Goal: Task Accomplishment & Management: Complete application form

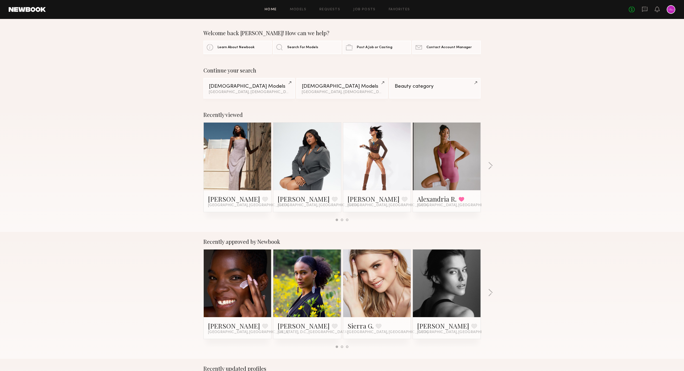
click at [672, 9] on div at bounding box center [671, 9] width 9 height 9
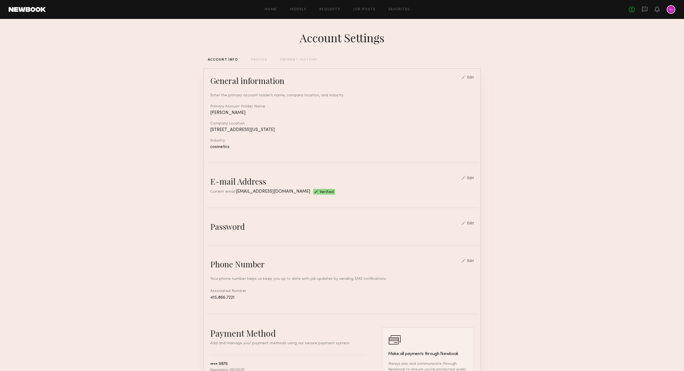
click at [360, 11] on div "Home Models Requests Job Posts Favorites Sign Out No fees up to $5,000" at bounding box center [361, 9] width 630 height 9
click at [355, 9] on link "Job Posts" at bounding box center [364, 10] width 22 height 4
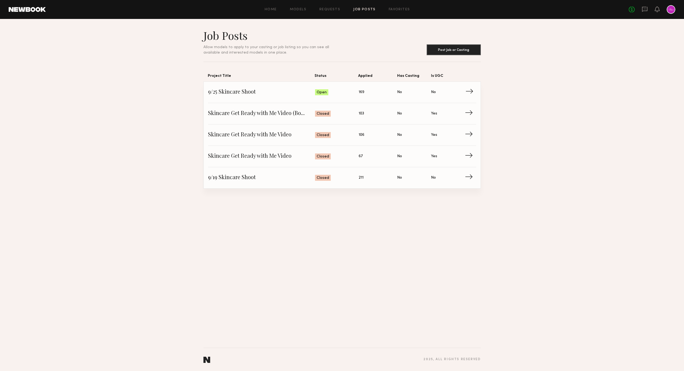
click at [242, 93] on span "9/25 Skincare Shoot" at bounding box center [261, 92] width 107 height 8
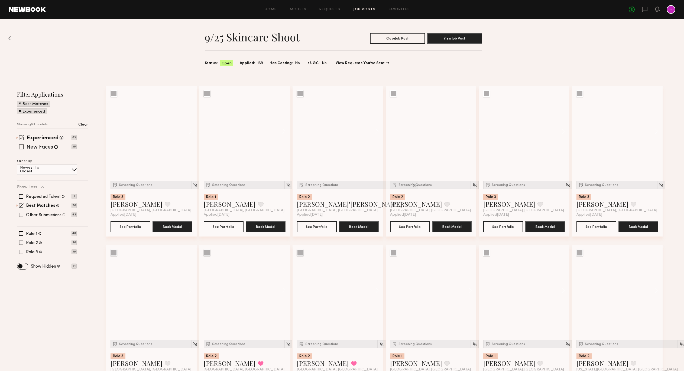
click at [21, 139] on span at bounding box center [21, 137] width 5 height 5
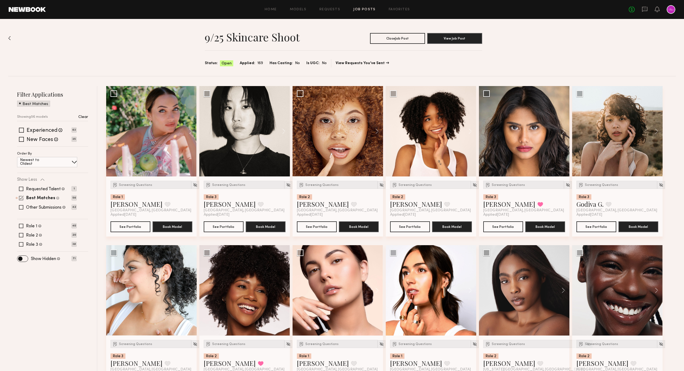
click at [22, 198] on span at bounding box center [21, 198] width 5 height 5
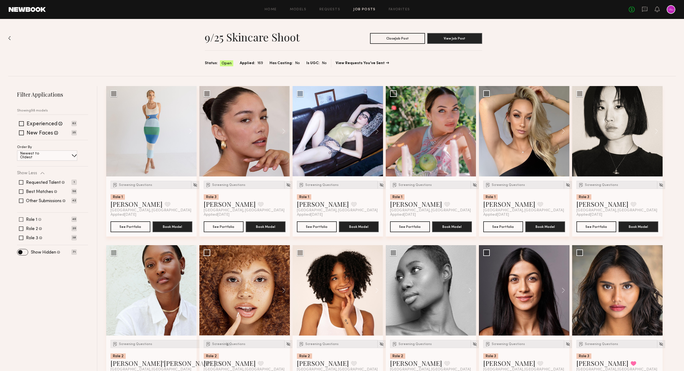
click at [22, 221] on span at bounding box center [21, 220] width 4 height 4
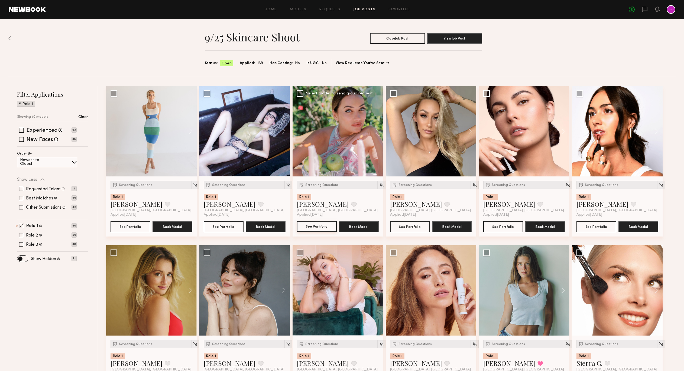
click at [317, 228] on button "See Portfolio" at bounding box center [317, 226] width 40 height 11
click at [379, 184] on img at bounding box center [381, 185] width 5 height 5
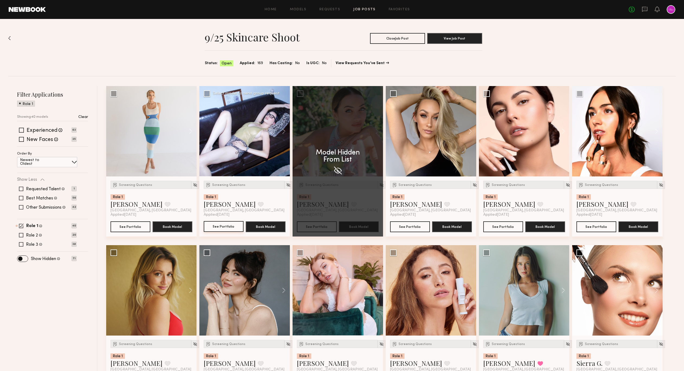
click at [225, 224] on button "See Portfolio" at bounding box center [224, 226] width 40 height 11
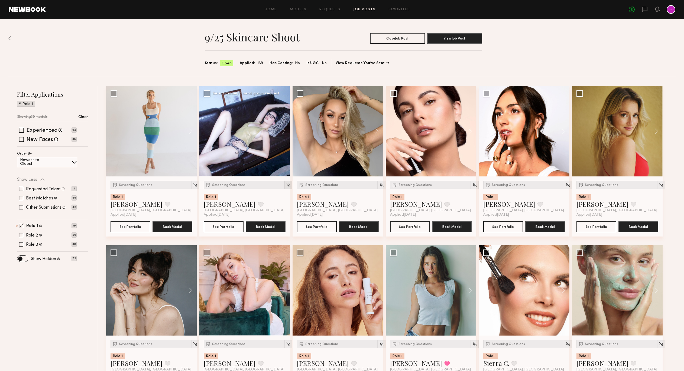
click at [286, 184] on img at bounding box center [288, 185] width 5 height 5
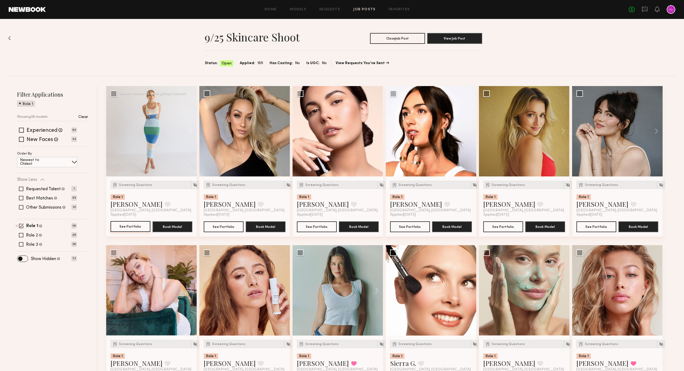
click at [133, 226] on button "See Portfolio" at bounding box center [131, 226] width 40 height 11
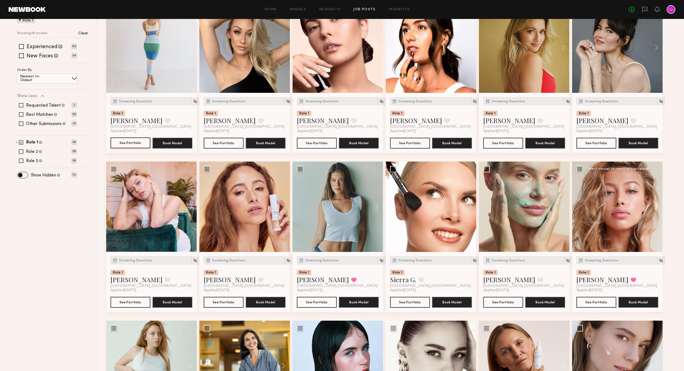
scroll to position [321, 0]
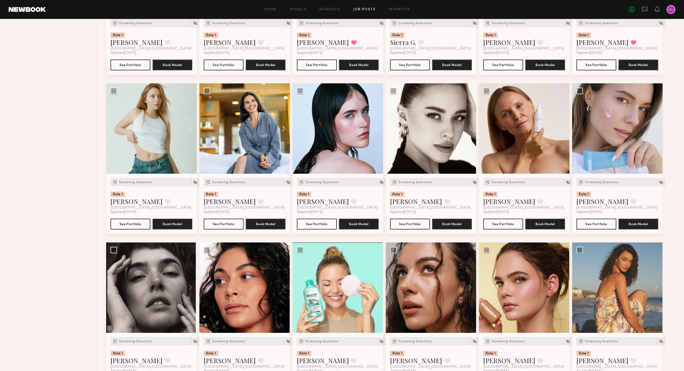
click at [283, 128] on button at bounding box center [281, 128] width 17 height 90
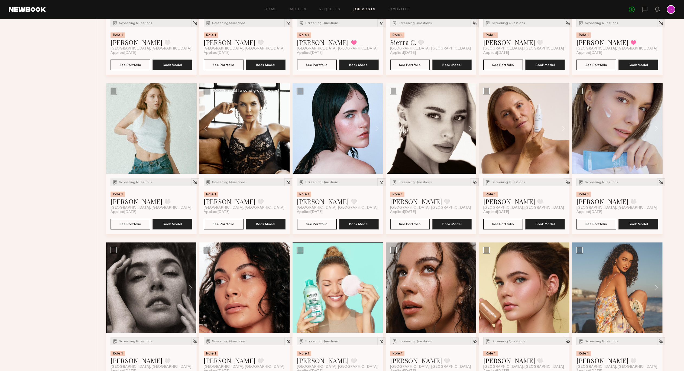
click at [283, 128] on button at bounding box center [281, 128] width 17 height 90
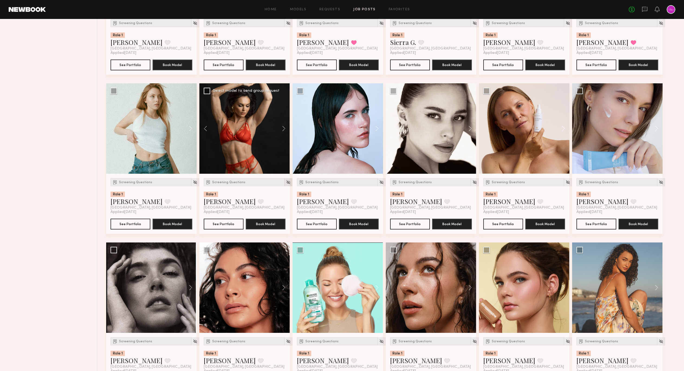
click at [286, 183] on img at bounding box center [288, 182] width 5 height 5
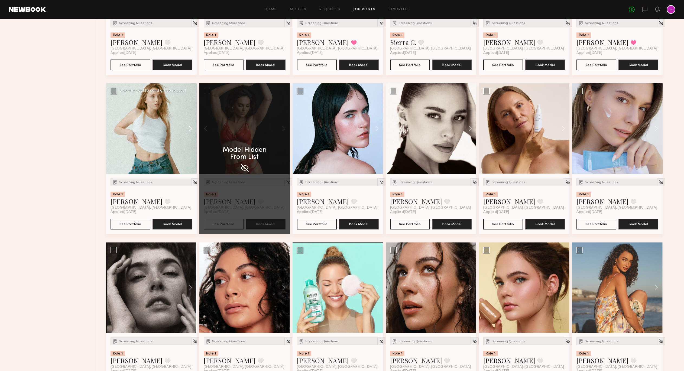
click at [190, 128] on button at bounding box center [187, 128] width 17 height 90
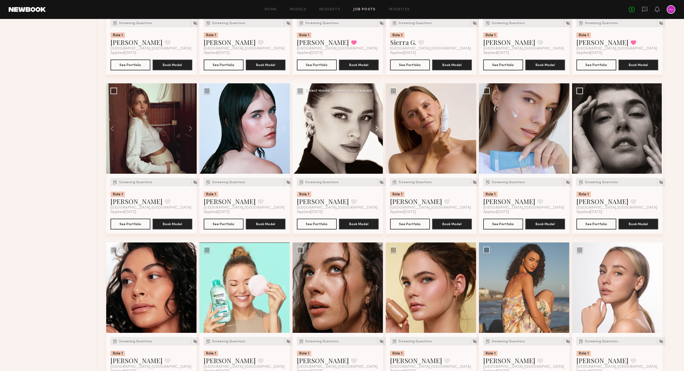
click at [377, 128] on button at bounding box center [374, 128] width 17 height 90
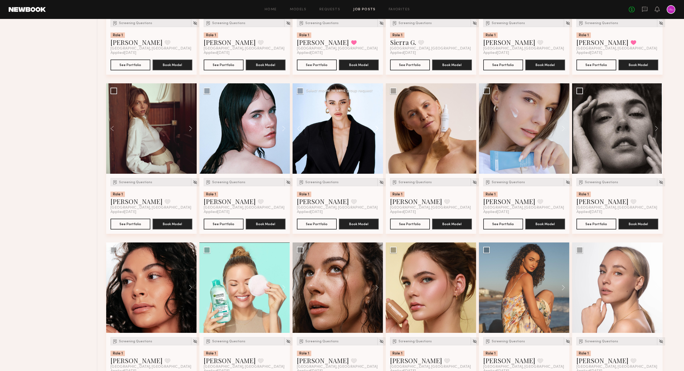
click at [377, 128] on button at bounding box center [374, 128] width 17 height 90
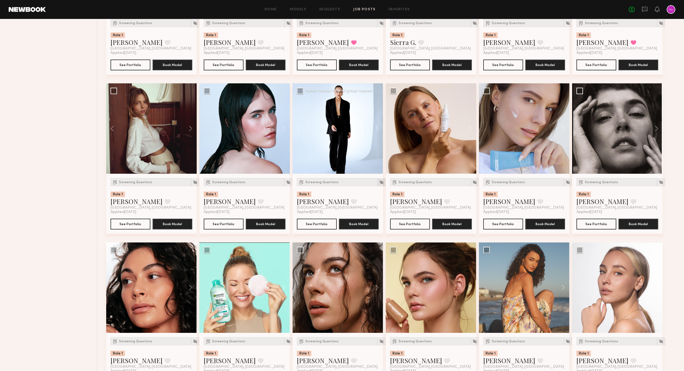
click at [379, 182] on img at bounding box center [381, 182] width 5 height 5
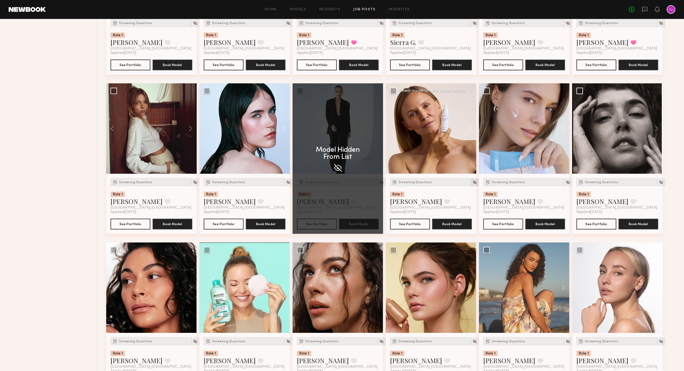
click at [472, 182] on img at bounding box center [474, 182] width 5 height 5
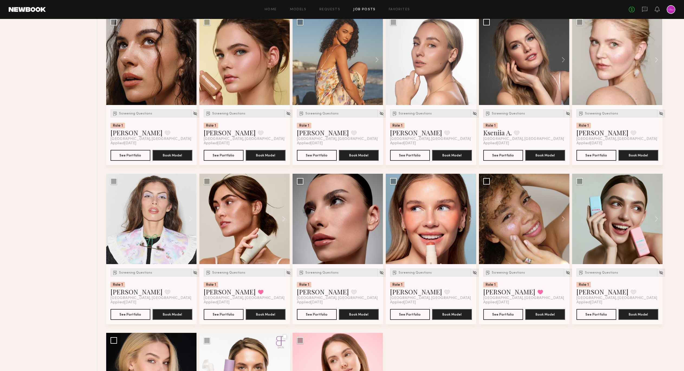
scroll to position [617, 0]
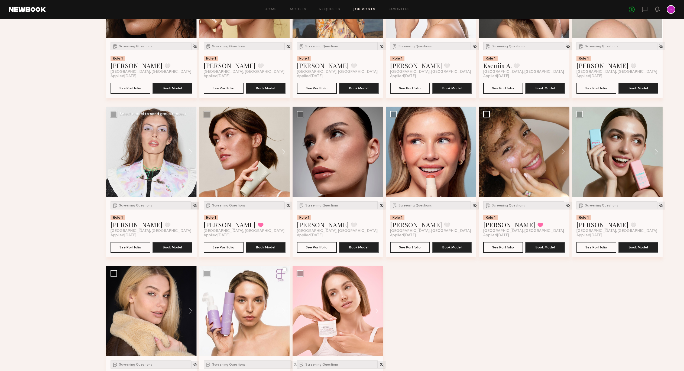
click at [193, 206] on img at bounding box center [195, 205] width 5 height 5
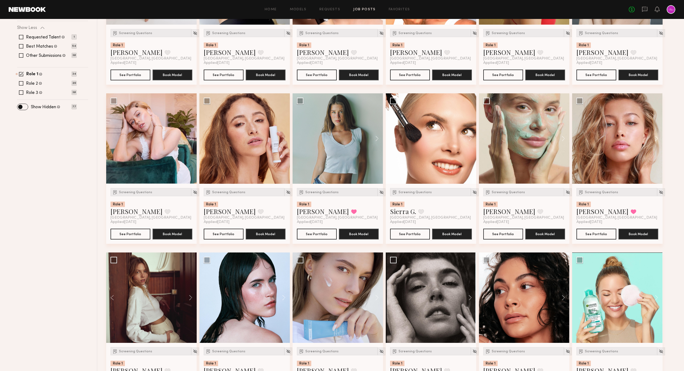
scroll to position [0, 0]
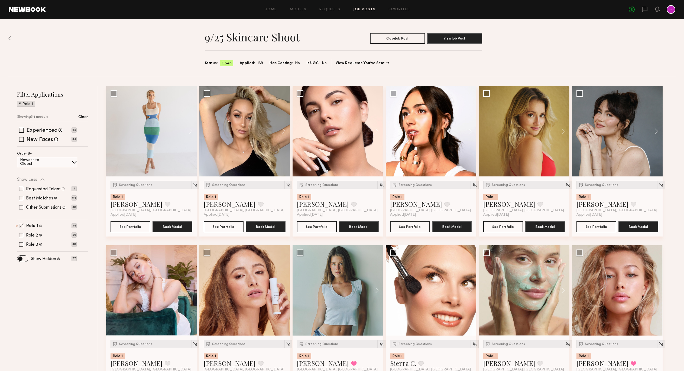
click at [20, 225] on span at bounding box center [21, 226] width 5 height 5
click at [21, 229] on span at bounding box center [21, 229] width 4 height 4
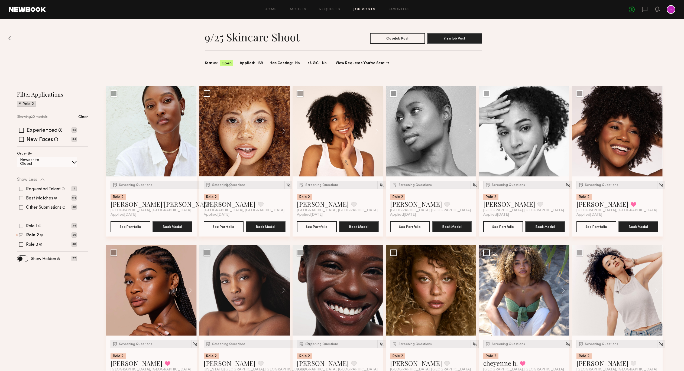
click at [22, 236] on span at bounding box center [21, 235] width 5 height 5
click at [22, 239] on span at bounding box center [21, 238] width 4 height 4
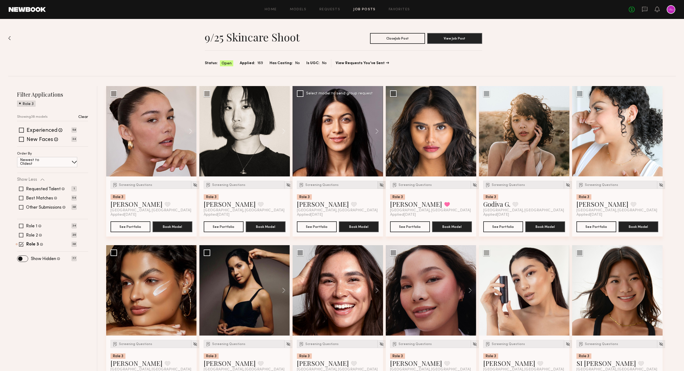
click at [379, 185] on img at bounding box center [381, 185] width 5 height 5
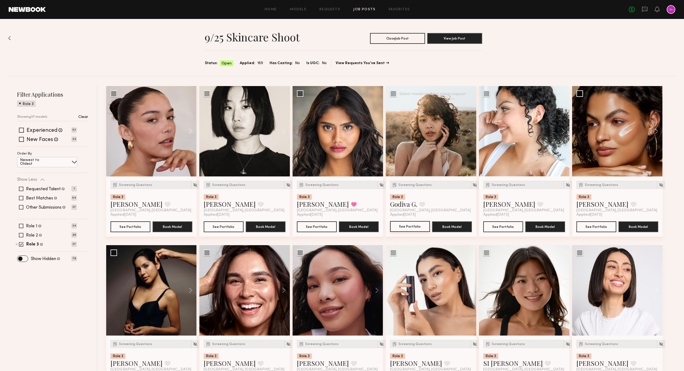
click at [413, 225] on button "See Portfolio" at bounding box center [410, 226] width 40 height 11
click at [413, 185] on span "Screening Questions" at bounding box center [415, 185] width 33 height 3
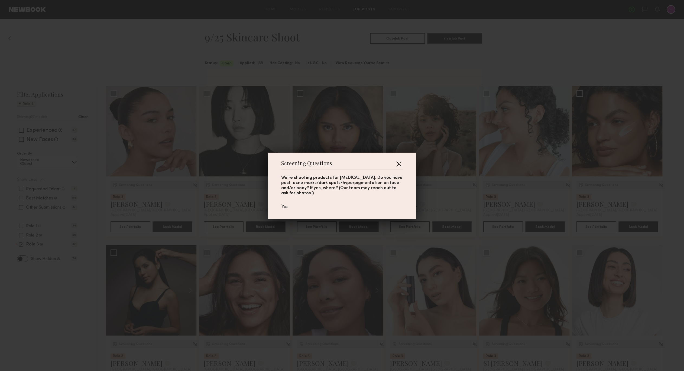
click at [397, 163] on button "button" at bounding box center [398, 164] width 9 height 9
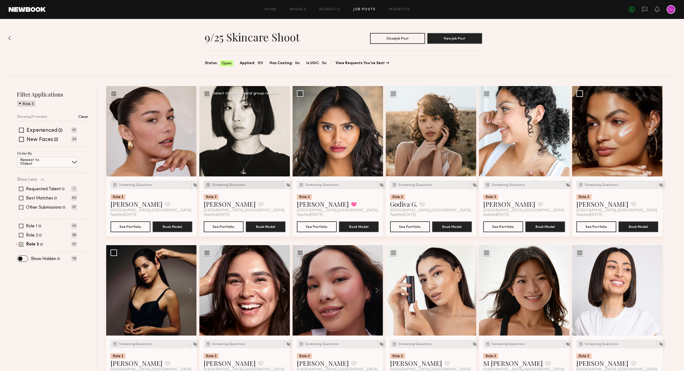
click at [222, 189] on div "Screening Questions" at bounding box center [244, 185] width 81 height 8
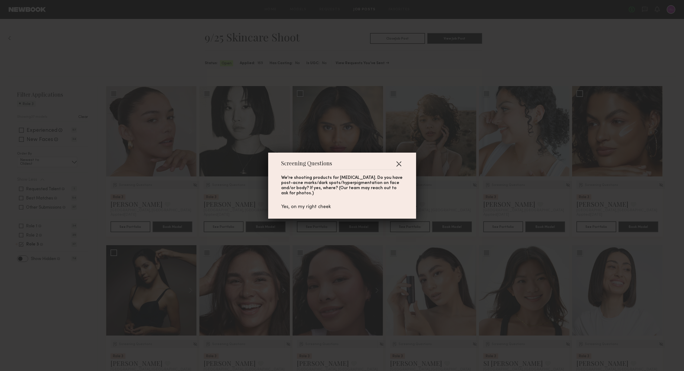
click at [401, 164] on button "button" at bounding box center [398, 164] width 9 height 9
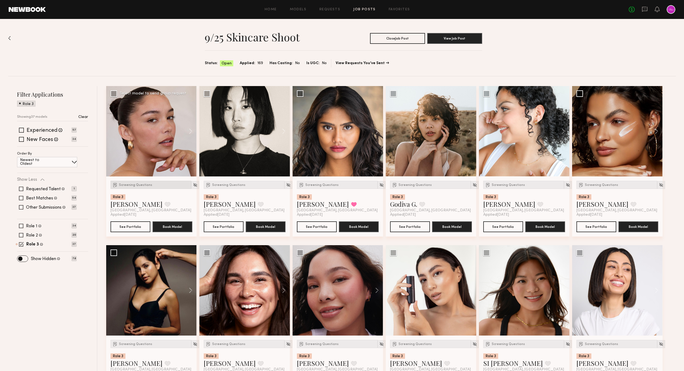
click at [144, 186] on span "Screening Questions" at bounding box center [135, 185] width 33 height 3
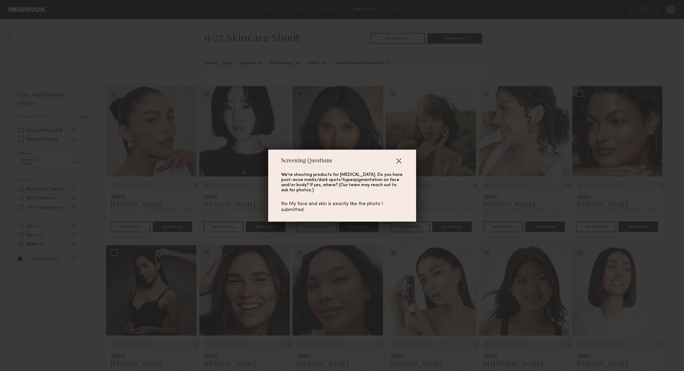
click at [400, 162] on button "button" at bounding box center [398, 161] width 9 height 9
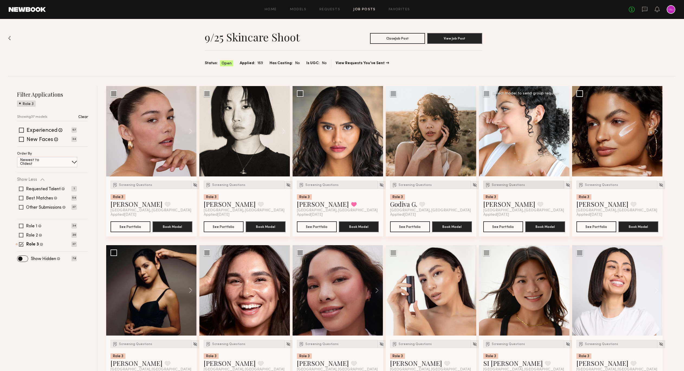
click at [508, 187] on div "Screening Questions" at bounding box center [523, 185] width 81 height 8
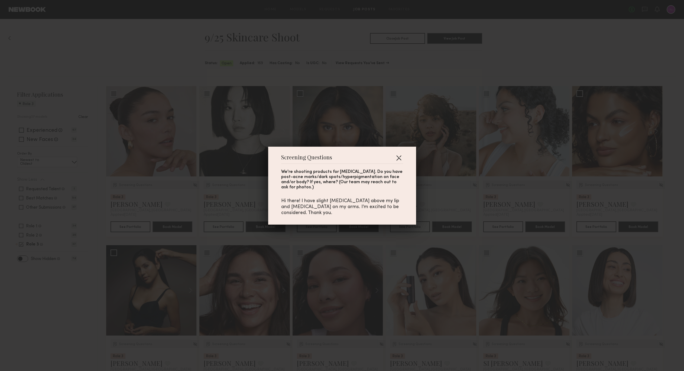
click at [401, 158] on button "button" at bounding box center [398, 158] width 9 height 9
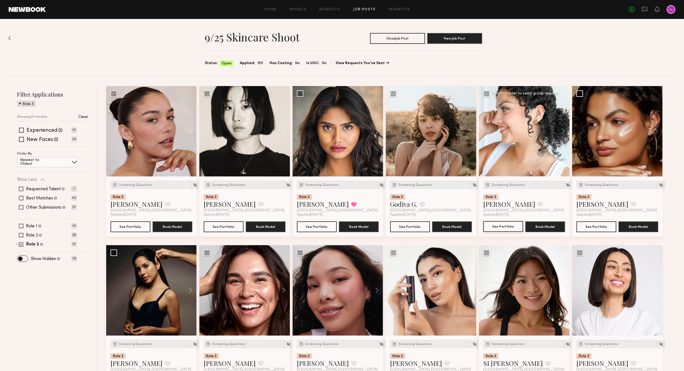
click at [503, 227] on button "See Portfolio" at bounding box center [503, 226] width 40 height 11
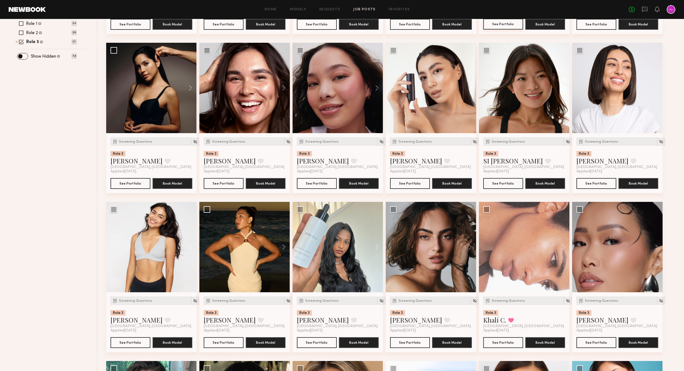
scroll to position [290, 0]
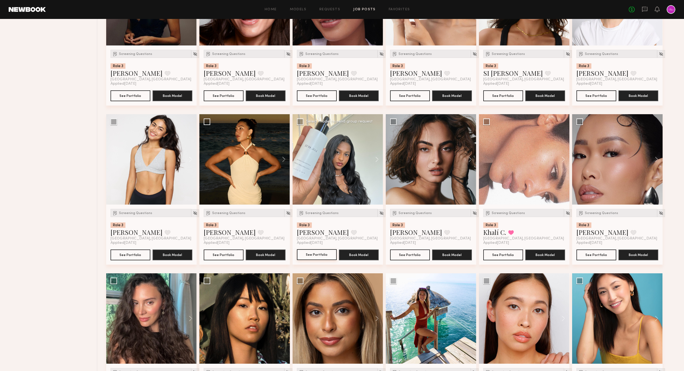
click at [305, 257] on button "See Portfolio" at bounding box center [317, 255] width 40 height 11
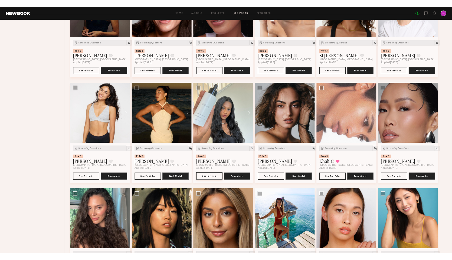
scroll to position [468, 0]
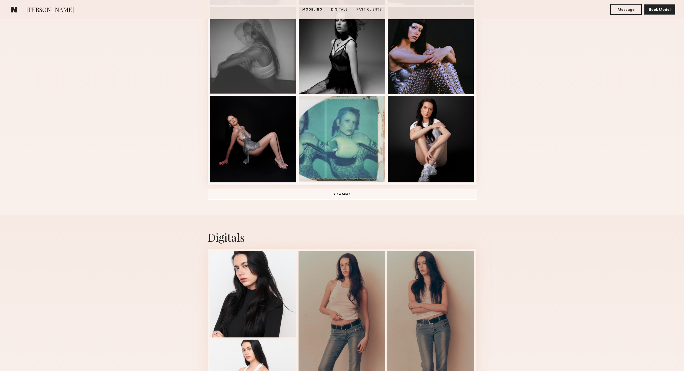
scroll to position [483, 0]
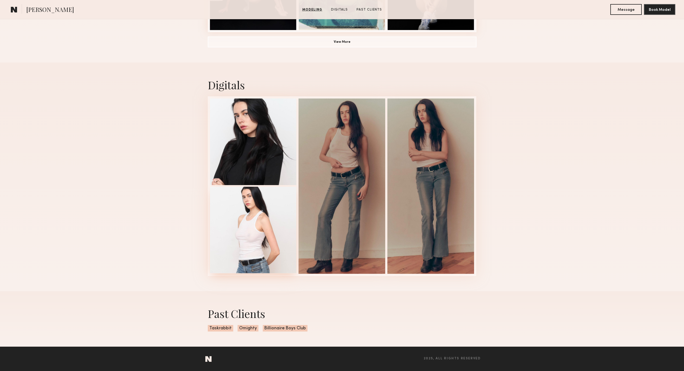
click at [258, 207] on div at bounding box center [253, 230] width 87 height 87
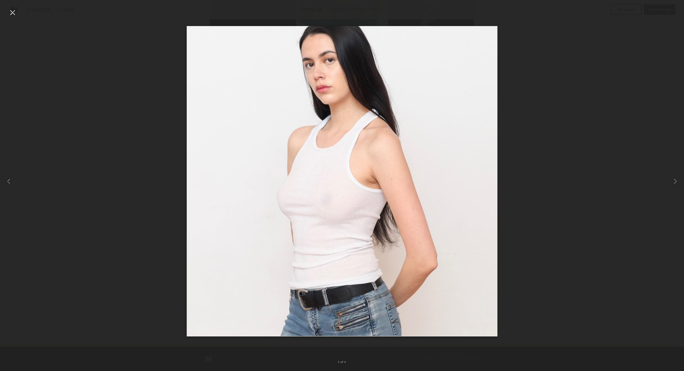
click at [151, 197] on div at bounding box center [342, 181] width 684 height 345
click at [12, 12] on div at bounding box center [12, 12] width 9 height 9
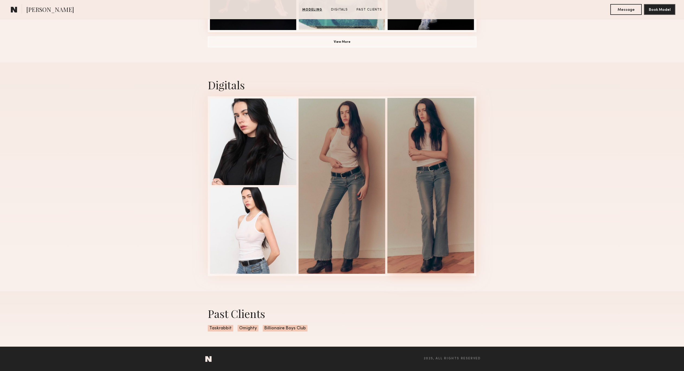
scroll to position [313, 0]
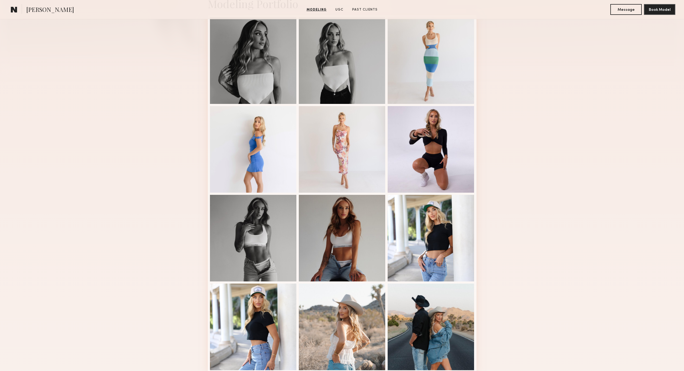
scroll to position [115, 0]
